Goal: Transaction & Acquisition: Purchase product/service

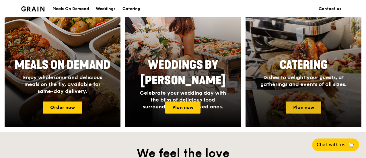
click at [295, 110] on link "Plan now" at bounding box center [303, 108] width 35 height 12
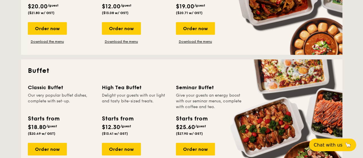
scroll to position [258, 0]
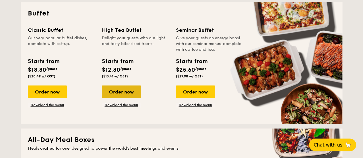
click at [126, 93] on div "Order now" at bounding box center [121, 91] width 39 height 13
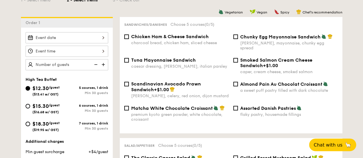
scroll to position [143, 0]
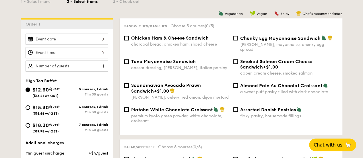
click at [47, 126] on span "$18.30" at bounding box center [40, 125] width 16 height 6
click at [30, 126] on input "$18.30 /guest ($19.95 w/ GST) 7 courses, 1 drink Min 30 guests" at bounding box center [28, 125] width 5 height 5
radio input "true"
click at [236, 107] on input "Assorted Danish Pastries flaky pastry, housemade fillings" at bounding box center [235, 109] width 5 height 5
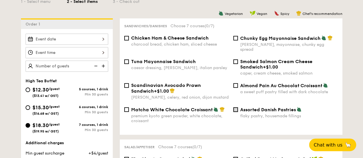
checkbox input "true"
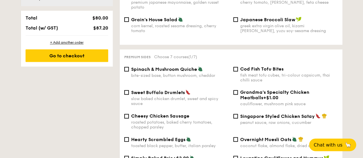
scroll to position [344, 0]
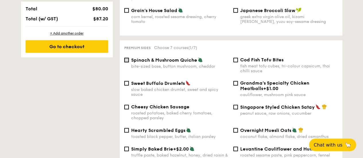
click at [127, 58] on input "Spinach & Mushroom Quiche bite-sized base, button mushroom, cheddar" at bounding box center [126, 60] width 5 height 5
checkbox input "true"
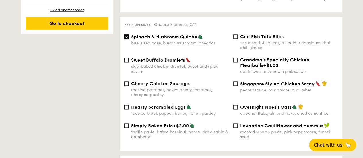
scroll to position [373, 0]
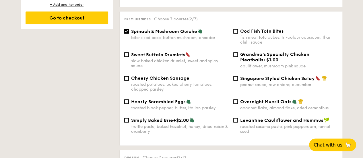
click at [139, 52] on span "Sweet Buffalo Drumlets" at bounding box center [158, 54] width 54 height 5
click at [129, 52] on input "Sweet Buffalo Drumlets slow baked chicken drumlet, sweet and spicy sauce" at bounding box center [126, 54] width 5 height 5
checkbox input "true"
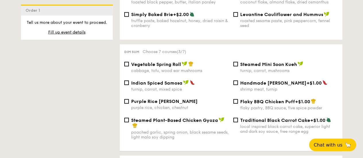
scroll to position [487, 0]
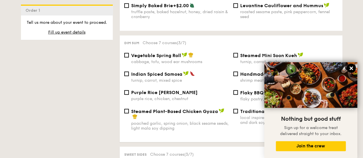
click at [350, 70] on icon at bounding box center [350, 68] width 3 height 3
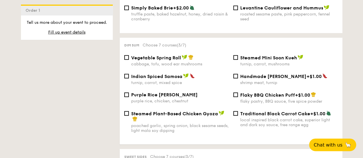
scroll to position [516, 0]
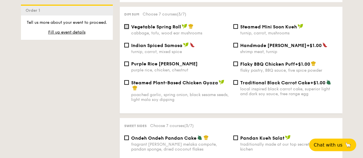
click at [126, 24] on input "Vegetable Spring Roll cabbage, tofu, wood ear mushrooms" at bounding box center [126, 26] width 5 height 5
checkbox input "true"
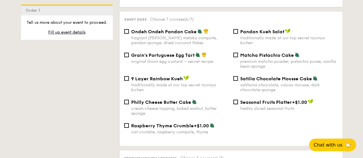
scroll to position [631, 0]
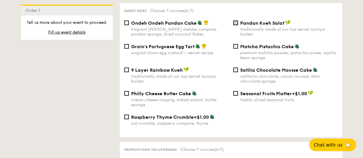
click at [234, 23] on input "Pandan Kueh Salat traditionally made at our top secret nyonya kichen" at bounding box center [235, 23] width 5 height 5
checkbox input "true"
click at [235, 70] on input "Satilia Chocolate Mousse Cake valrhona chocolate, cacao mousse, dark chocolate …" at bounding box center [235, 70] width 5 height 5
checkbox input "true"
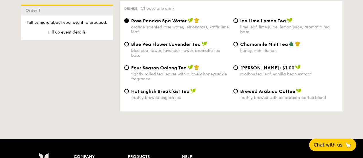
scroll to position [918, 0]
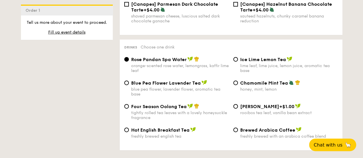
click at [245, 57] on span "Ice Lime Lemon Tea" at bounding box center [263, 59] width 46 height 5
click at [238, 57] on input "Ice Lime Lemon Tea lime leaf, lime juice, lemon juice, aromatic tea base" at bounding box center [235, 59] width 5 height 5
radio input "true"
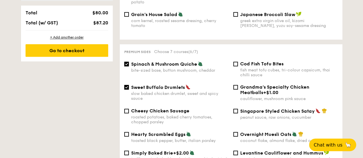
scroll to position [373, 0]
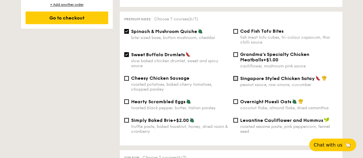
click at [237, 77] on input "Singapore Styled Chicken Satay peanut sauce, raw onions, cucumber" at bounding box center [235, 78] width 5 height 5
checkbox input "true"
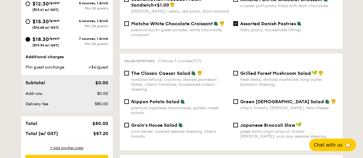
scroll to position [258, 0]
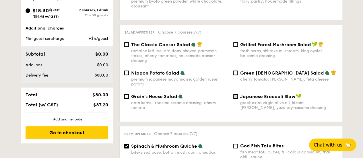
click at [235, 94] on input "Japanese Broccoli Slaw greek extra virgin olive oil, kizami [PERSON_NAME], yuzu…" at bounding box center [235, 96] width 5 height 5
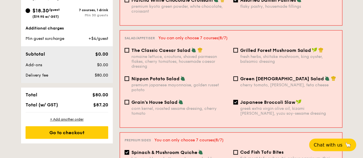
click at [235, 100] on input "Japanese Broccoli Slaw greek extra virgin olive oil, kizami [PERSON_NAME], yuzu…" at bounding box center [235, 102] width 5 height 5
checkbox input "false"
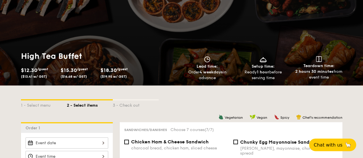
scroll to position [0, 0]
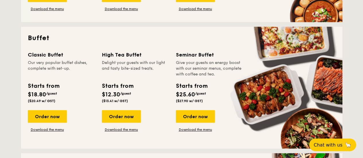
scroll to position [225, 0]
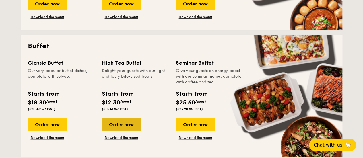
click at [115, 124] on div "Order now" at bounding box center [121, 124] width 39 height 13
